Goal: Information Seeking & Learning: Learn about a topic

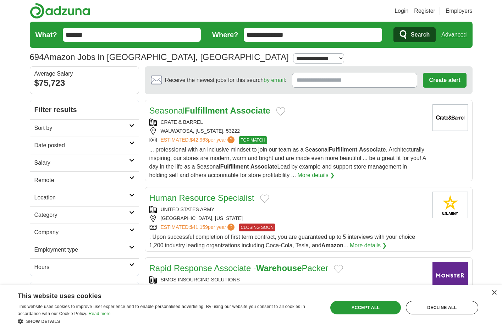
click at [56, 129] on h2 "Sort by" at bounding box center [81, 128] width 95 height 9
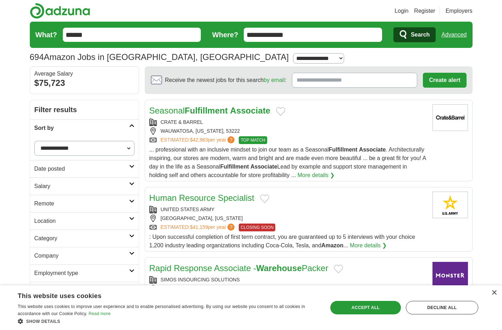
click at [56, 147] on select "**********" at bounding box center [84, 148] width 100 height 15
click at [62, 129] on h2 "Sort by" at bounding box center [81, 128] width 95 height 9
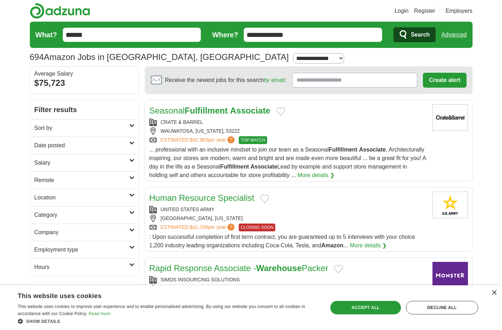
click at [56, 196] on h2 "Location" at bounding box center [81, 197] width 95 height 9
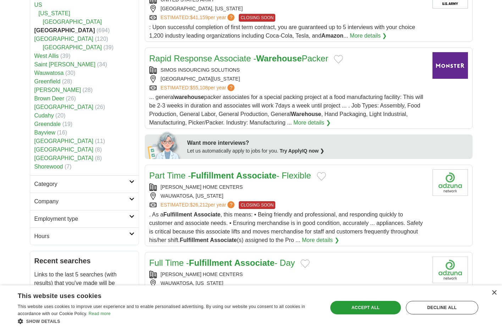
scroll to position [213, 0]
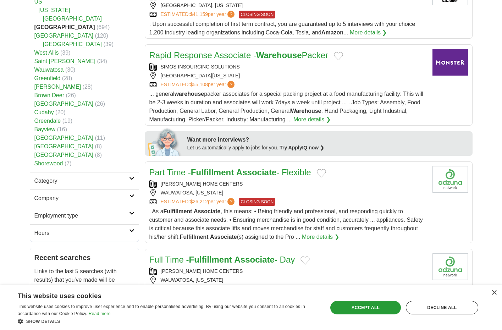
click at [72, 215] on h2 "Employment type" at bounding box center [81, 216] width 95 height 9
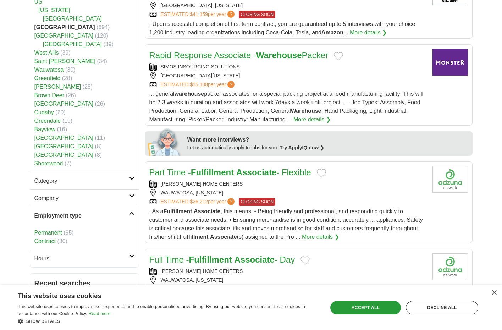
click at [66, 182] on h2 "Category" at bounding box center [81, 181] width 95 height 9
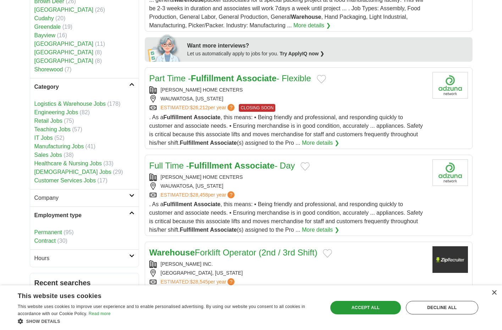
scroll to position [319, 0]
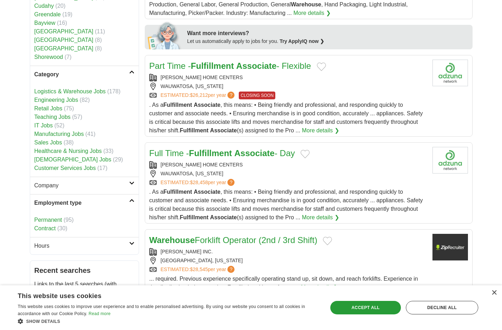
click at [50, 188] on h2 "Company" at bounding box center [81, 185] width 95 height 9
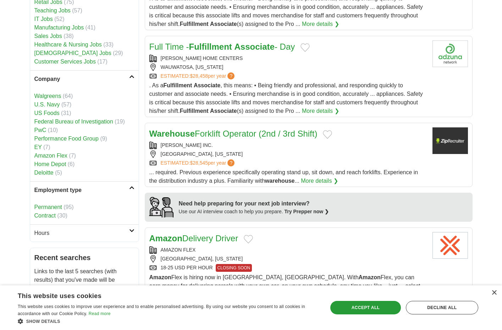
scroll to position [461, 0]
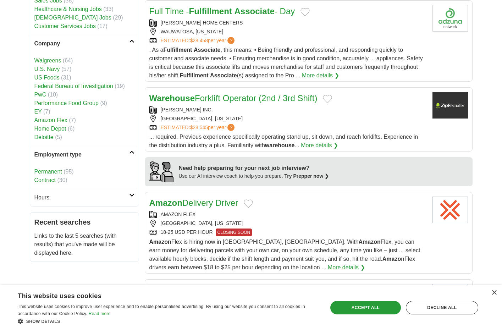
click at [63, 201] on h2 "Hours" at bounding box center [81, 197] width 95 height 9
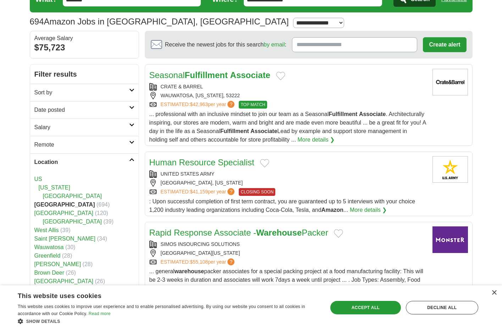
scroll to position [0, 0]
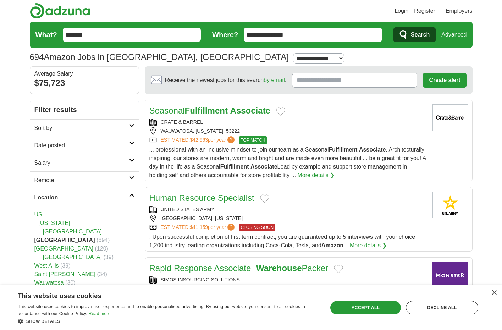
click at [52, 180] on h2 "Remote" at bounding box center [81, 180] width 95 height 9
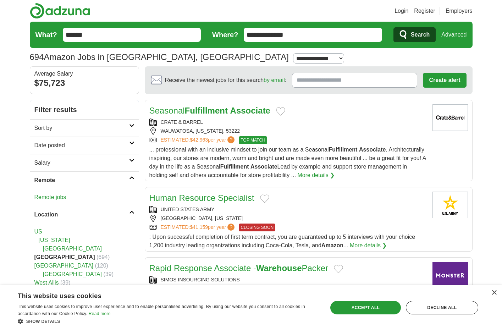
click at [53, 200] on link "Remote jobs" at bounding box center [50, 197] width 32 height 6
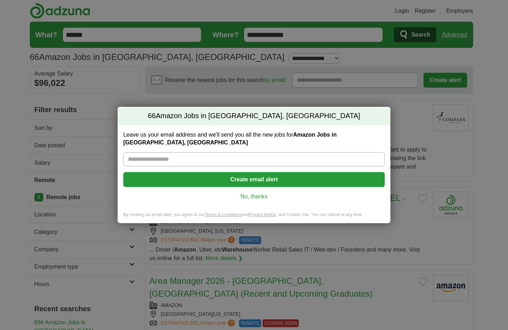
click at [251, 193] on link "No, thanks" at bounding box center [254, 197] width 250 height 8
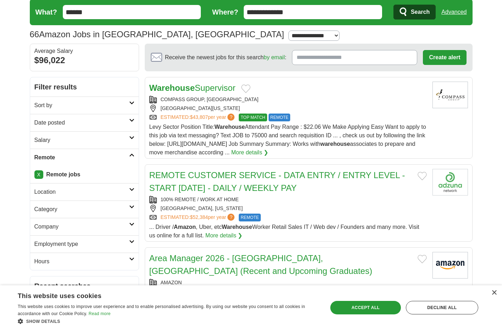
scroll to position [35, 0]
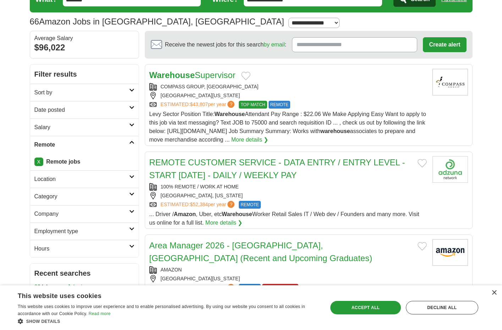
click at [200, 173] on link "REMOTE CUSTOMER SERVICE - DATA ENTRY / ENTRY LEVEL - START [DATE] - DAILY / WEE…" at bounding box center [277, 169] width 256 height 22
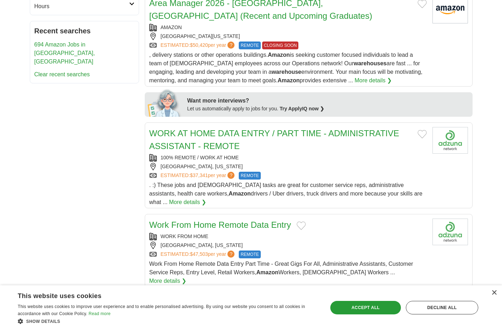
scroll to position [284, 0]
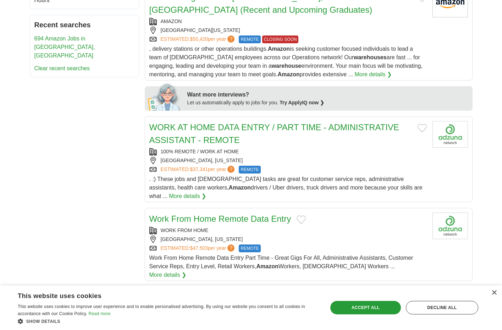
click at [202, 121] on h2 "WORK AT HOME DATA ENTRY / PART TIME - ADMINISTRATIVE ASSISTANT - REMOTE" at bounding box center [280, 134] width 263 height 26
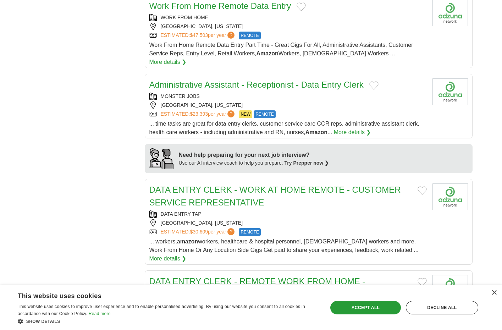
scroll to position [532, 0]
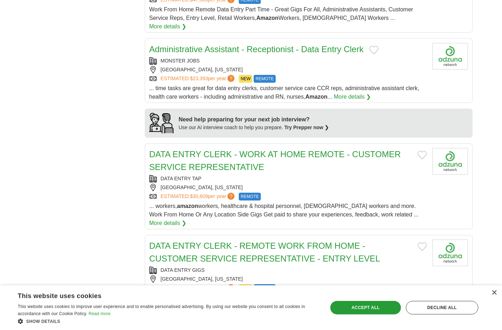
click at [200, 149] on link "DATA ENTRY CLERK - WORK AT HOME REMOTE - CUSTOMER SERVICE REPRESENTATIVE" at bounding box center [275, 160] width 252 height 22
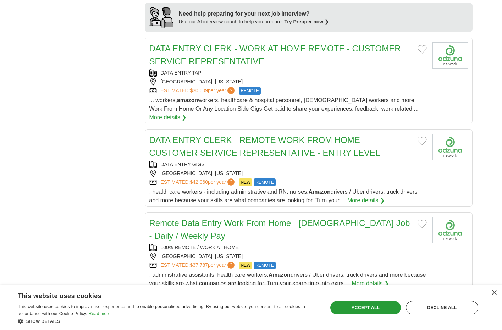
scroll to position [639, 0]
click at [189, 133] on h2 "DATA ENTRY CLERK - REMOTE WORK FROM HOME - CUSTOMER SERVICE REPRESENTATIVE - EN…" at bounding box center [280, 146] width 263 height 26
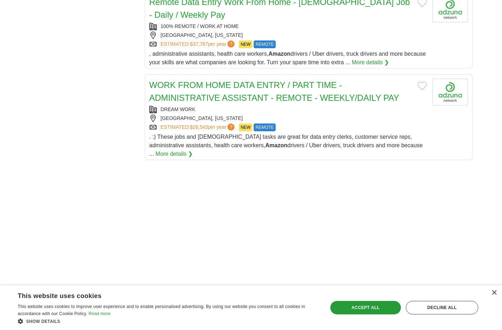
scroll to position [923, 0]
